Goal: Transaction & Acquisition: Purchase product/service

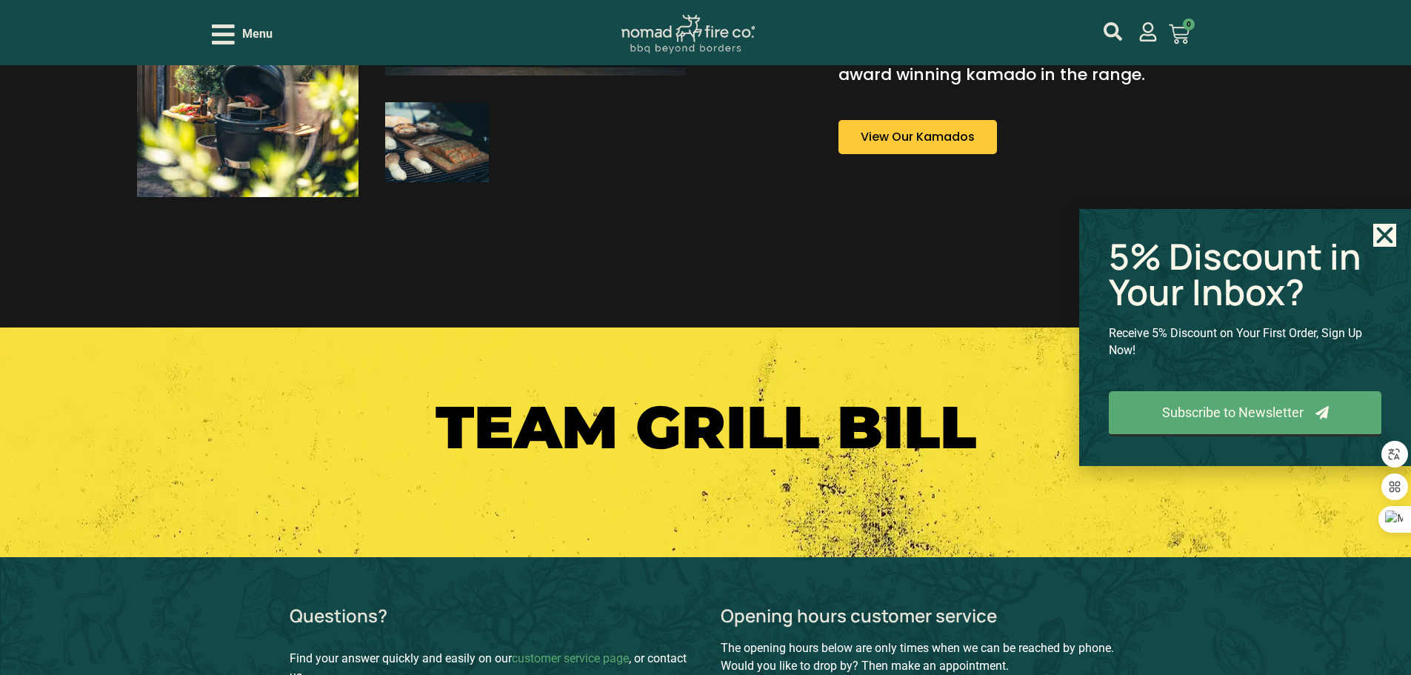
scroll to position [1378, 0]
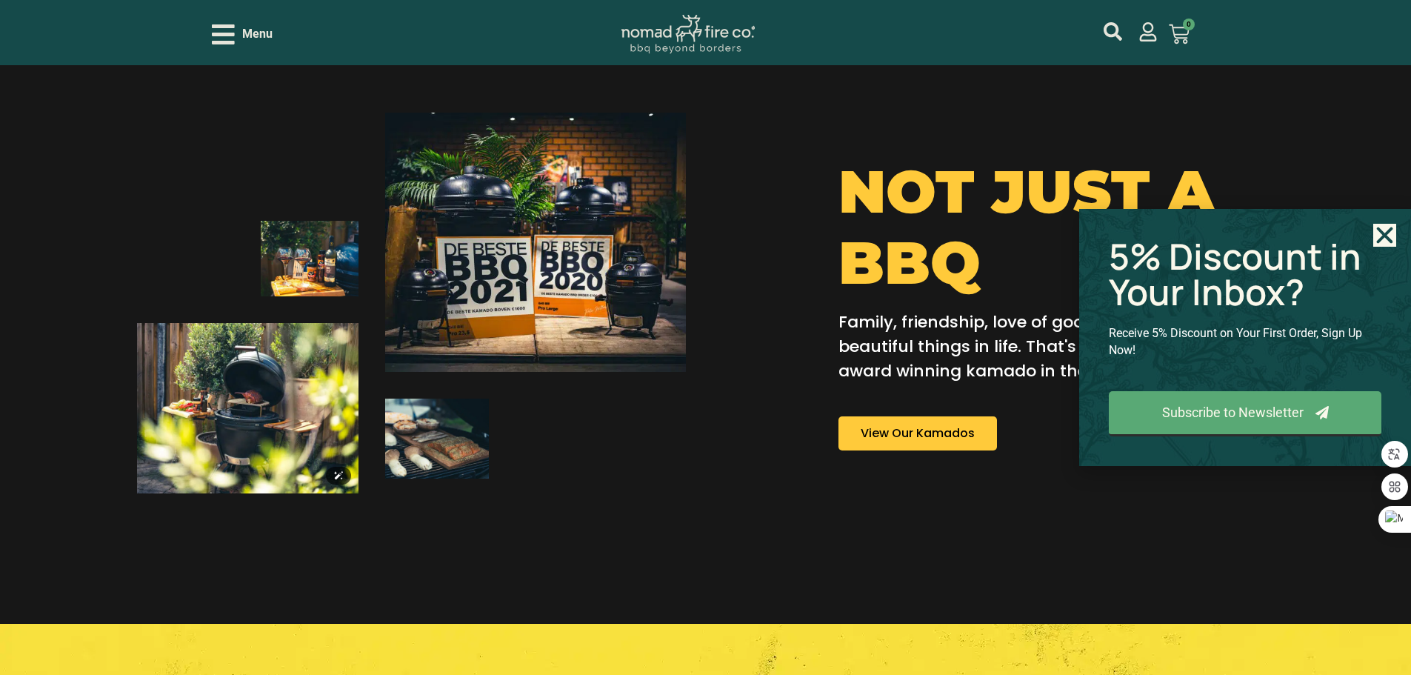
click at [270, 410] on img at bounding box center [247, 408] width 221 height 170
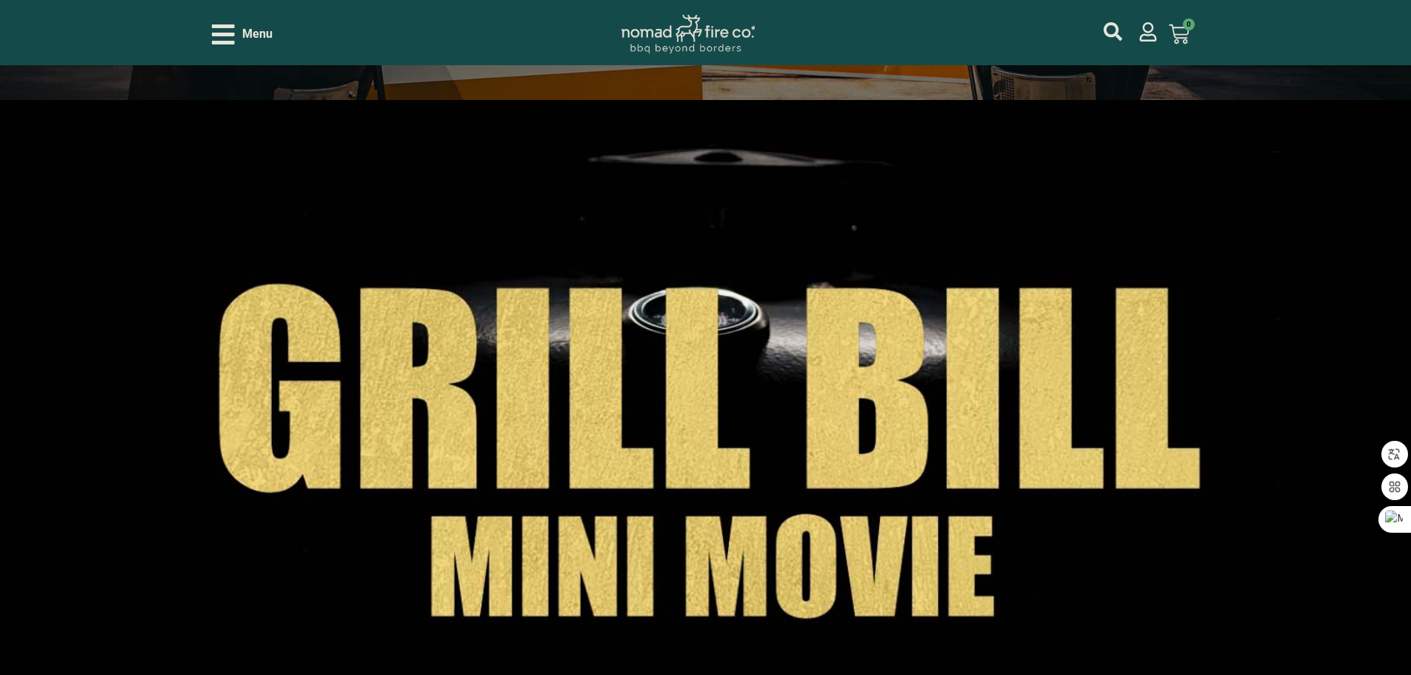
scroll to position [341, 0]
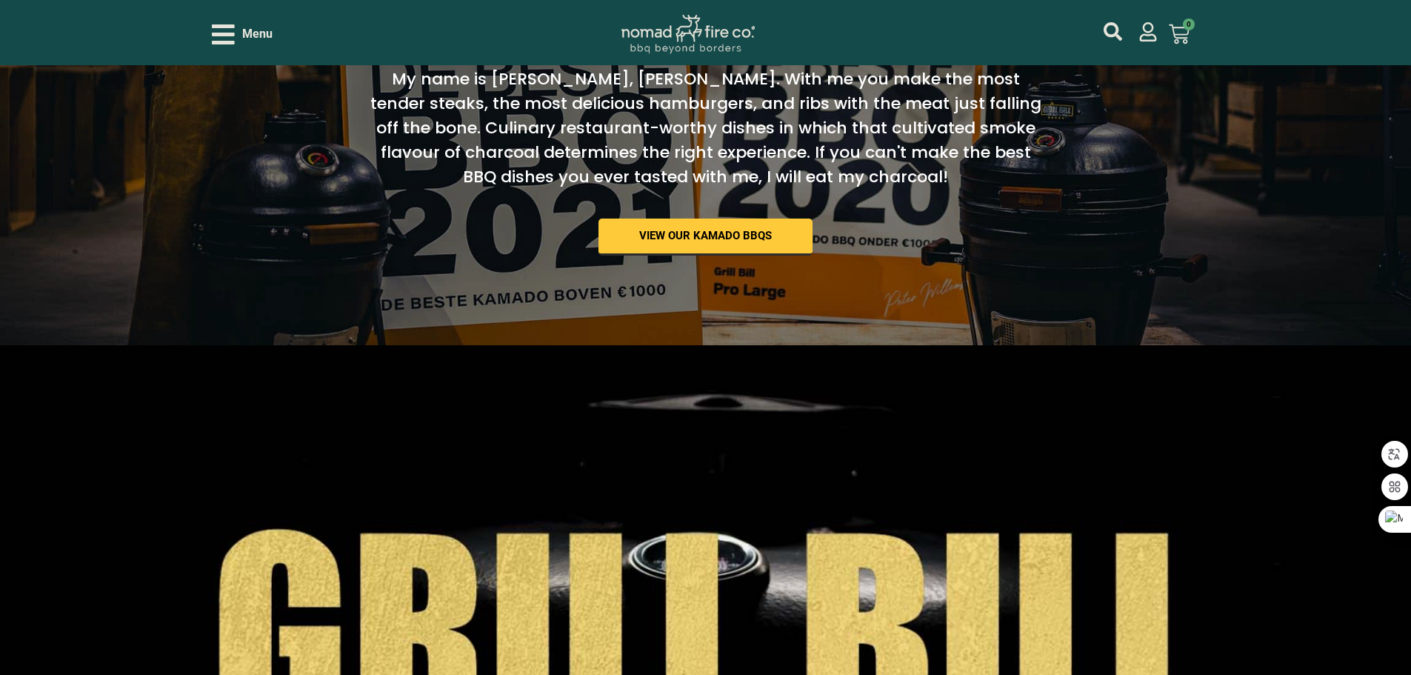
click at [220, 34] on icon "Open/Close Menu" at bounding box center [223, 34] width 23 height 20
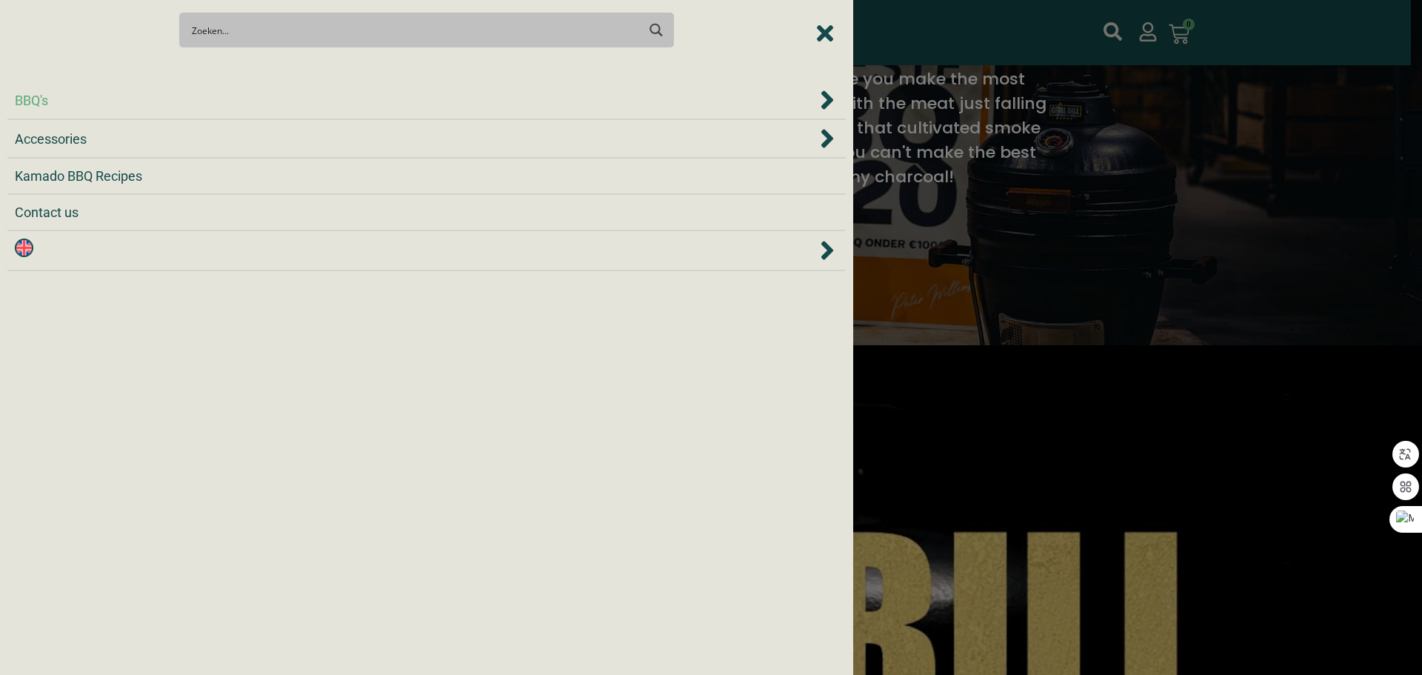
click at [62, 140] on span "Accessories" at bounding box center [51, 139] width 72 height 20
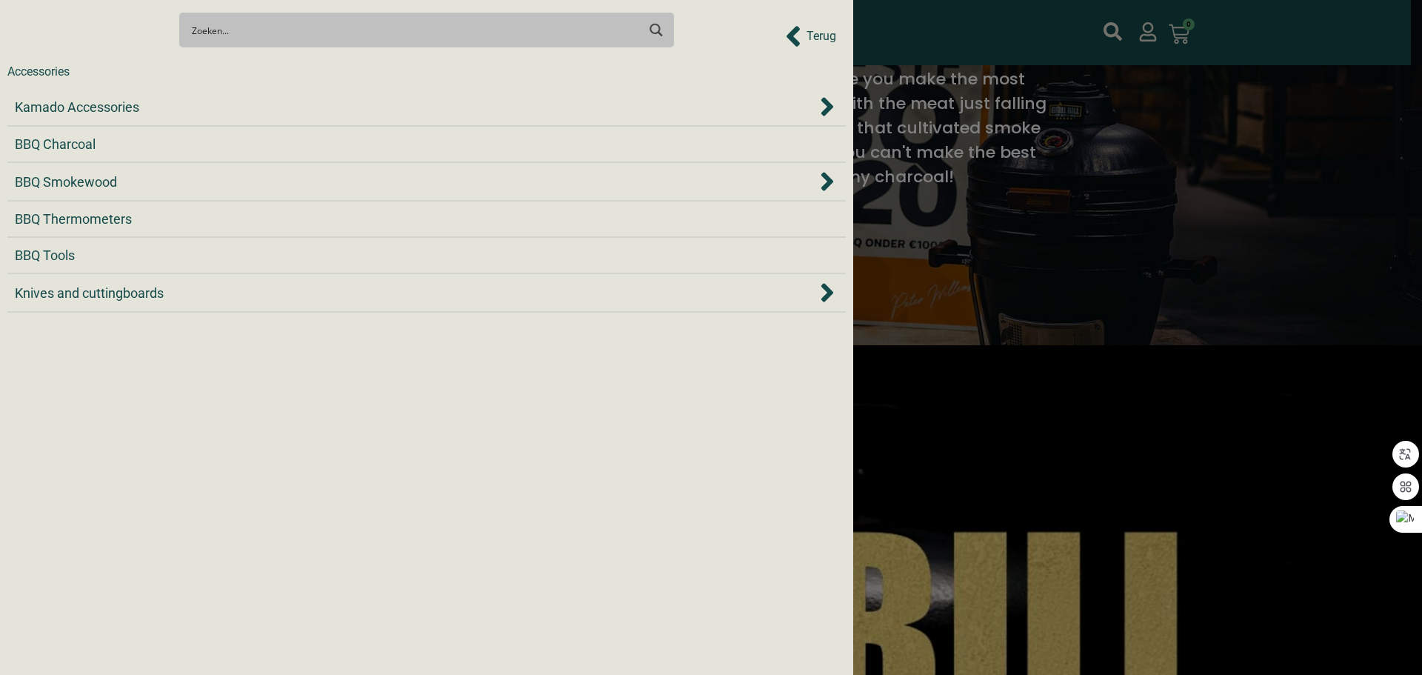
click at [795, 40] on icon "Back to Prev Items" at bounding box center [792, 36] width 13 height 21
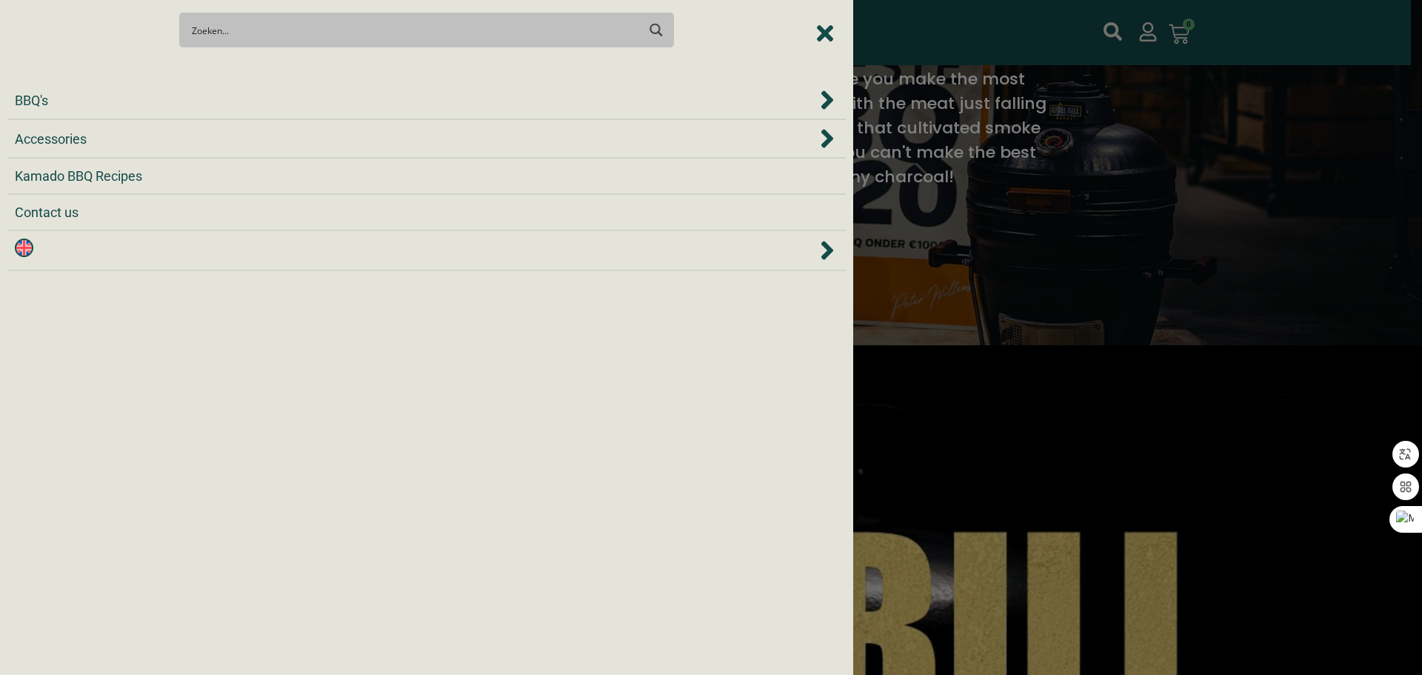
click at [946, 150] on li "BBQ Charcoal" at bounding box center [1372, 138] width 853 height 36
click at [36, 95] on span "BBQ's" at bounding box center [31, 100] width 33 height 20
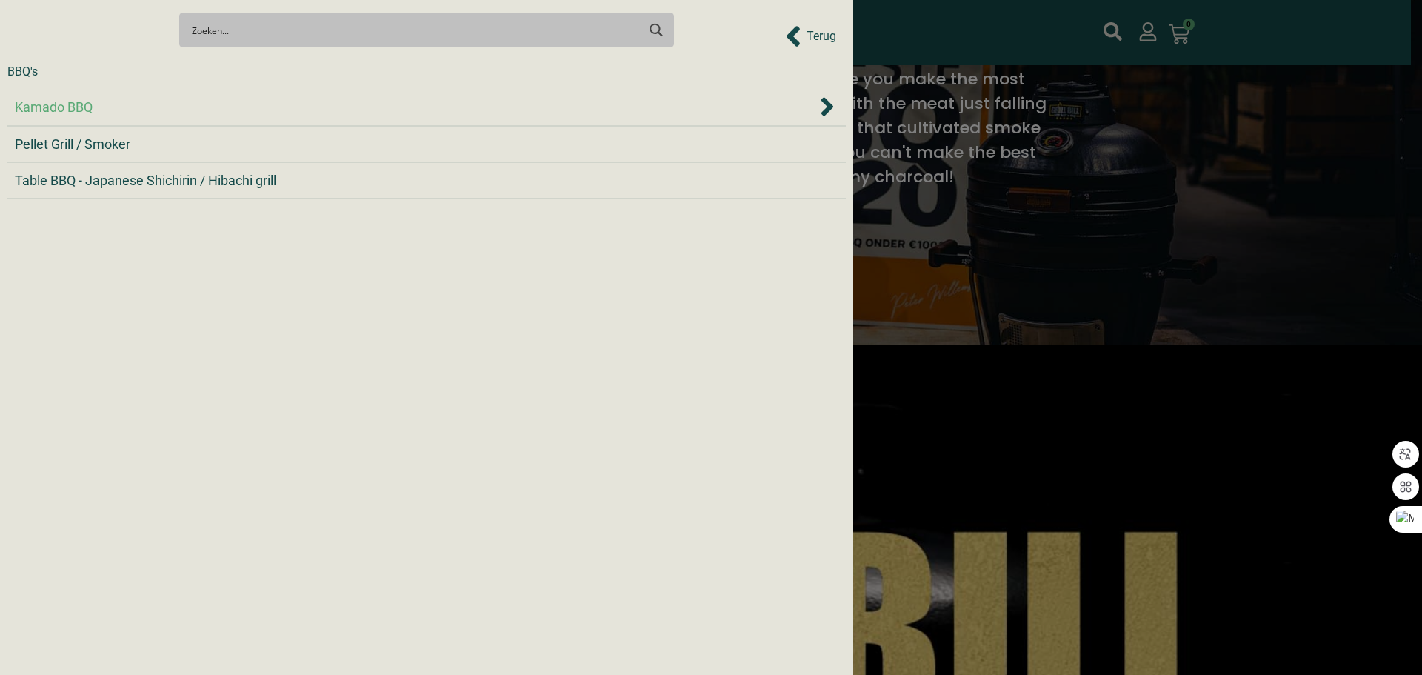
click at [831, 95] on div "BBQ's Accessories Kamado BBQ Recipes Contact us Kamado BBQ Pellet Grill / Smoke…" at bounding box center [426, 143] width 838 height 111
click at [76, 146] on span "Pellet Grill / Smoker" at bounding box center [73, 144] width 116 height 20
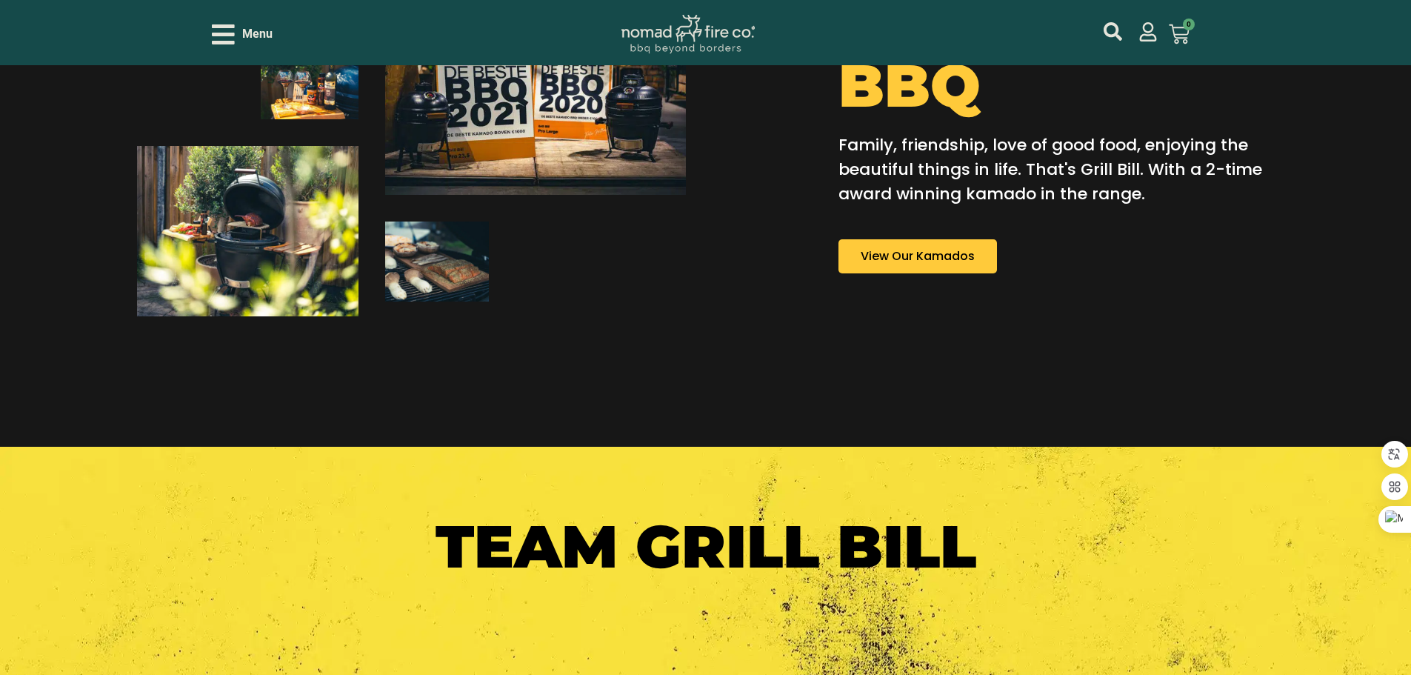
scroll to position [2045, 0]
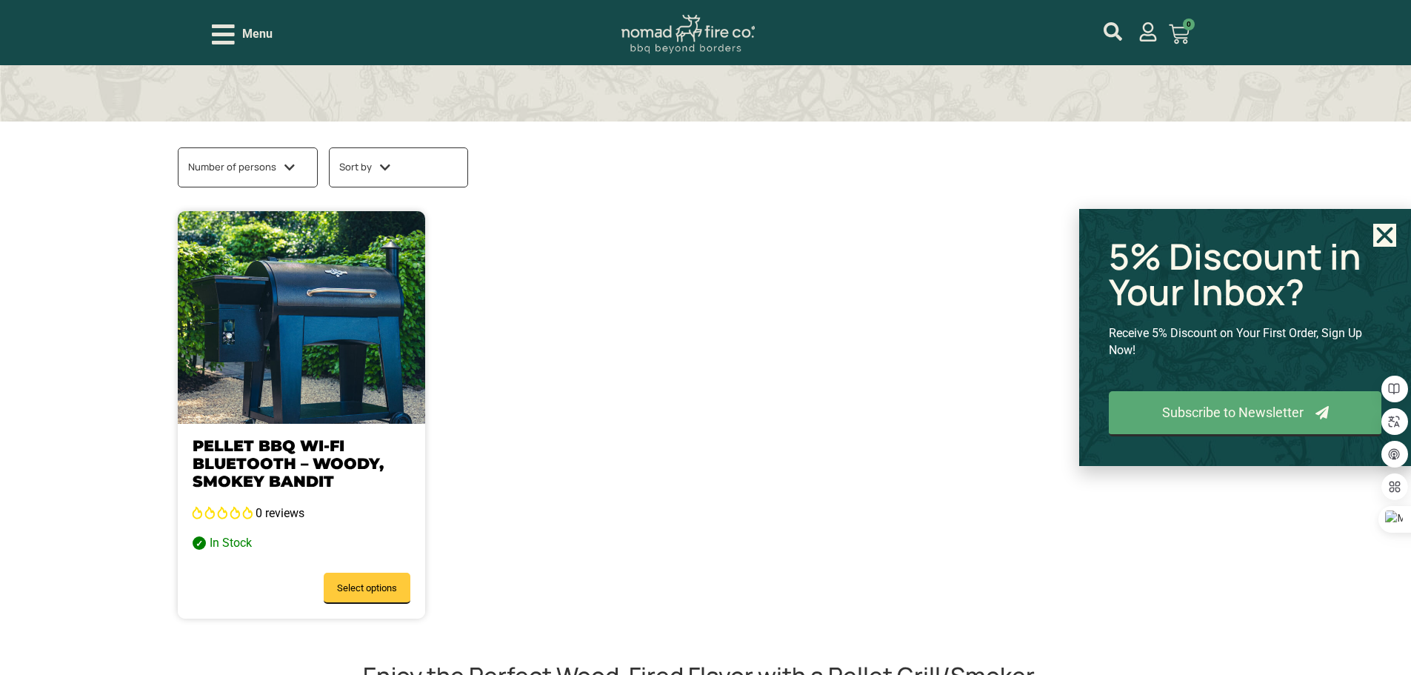
scroll to position [667, 0]
